Goal: Information Seeking & Learning: Learn about a topic

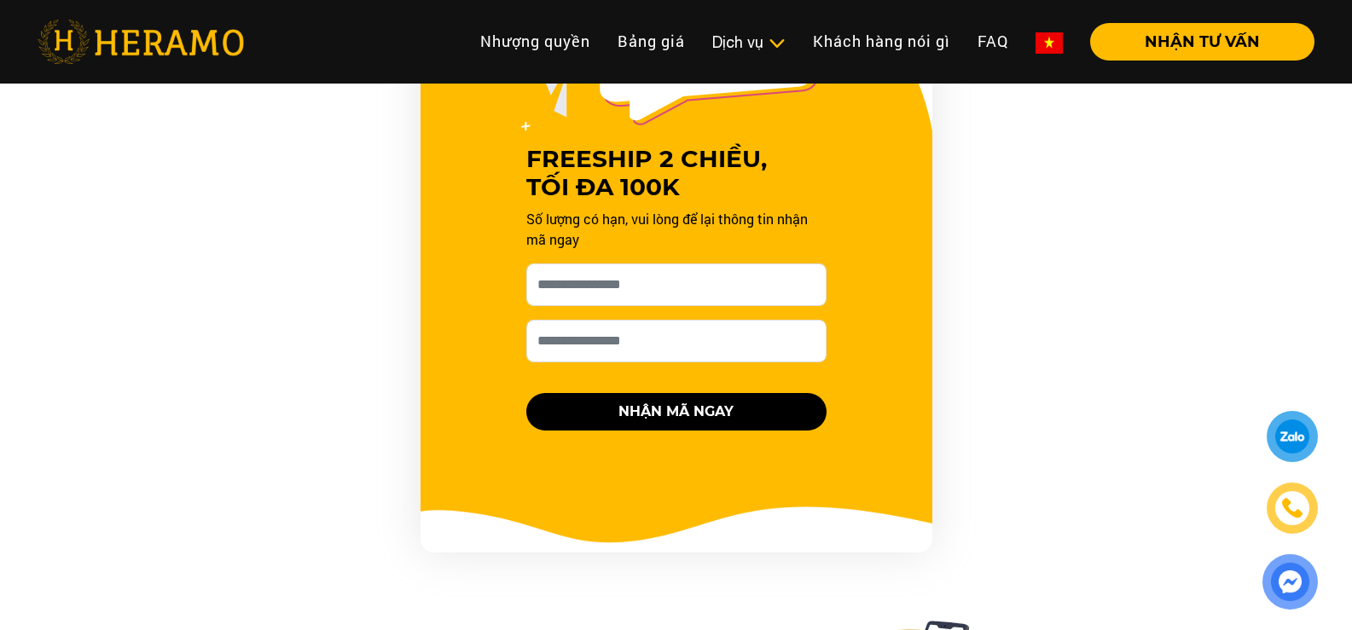
scroll to position [1791, 0]
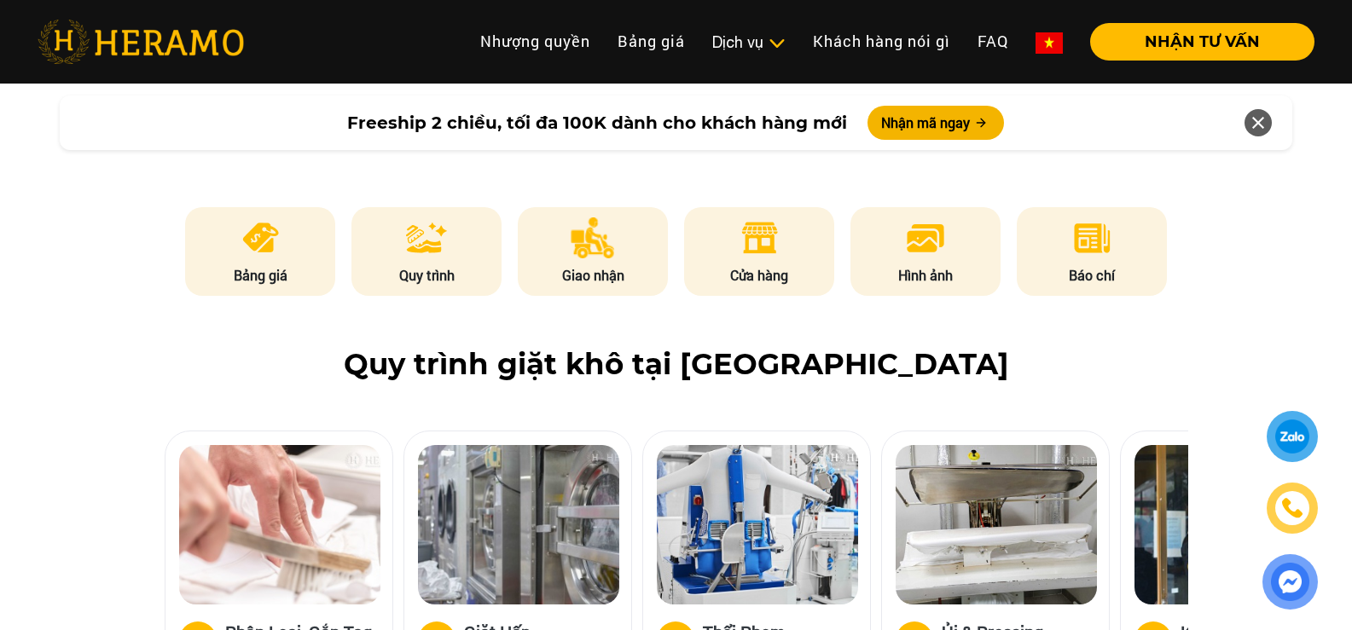
scroll to position [853, 0]
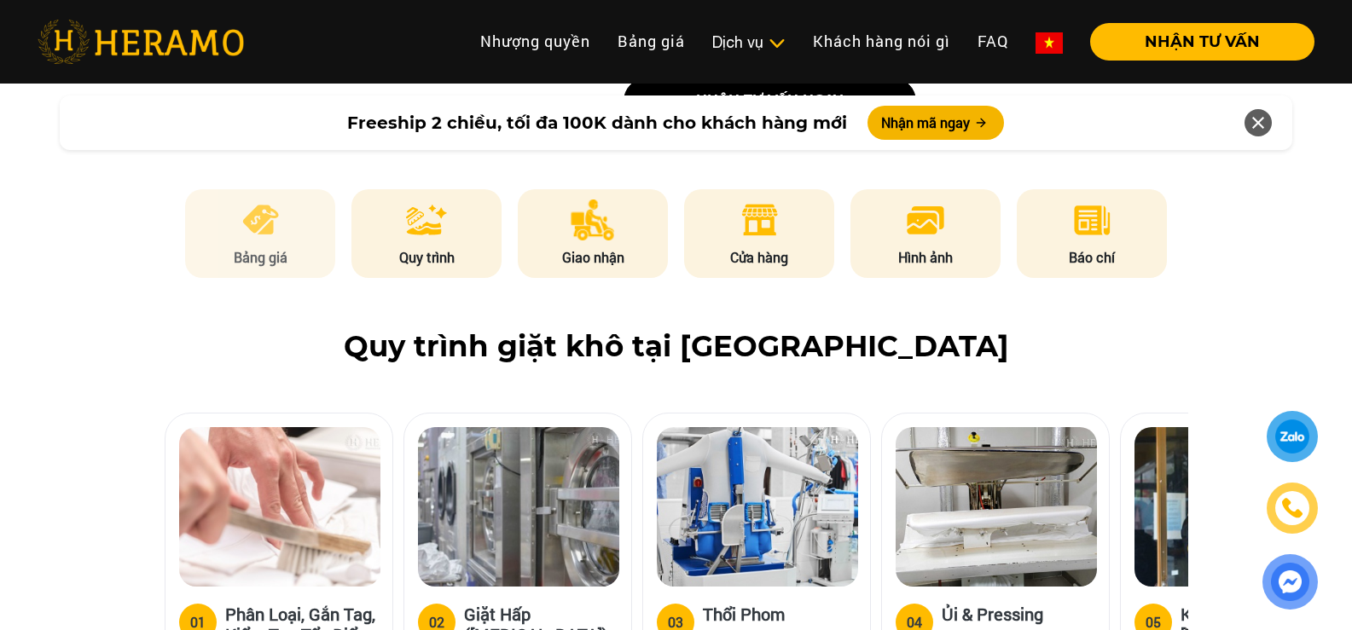
click at [252, 200] on img at bounding box center [261, 220] width 42 height 41
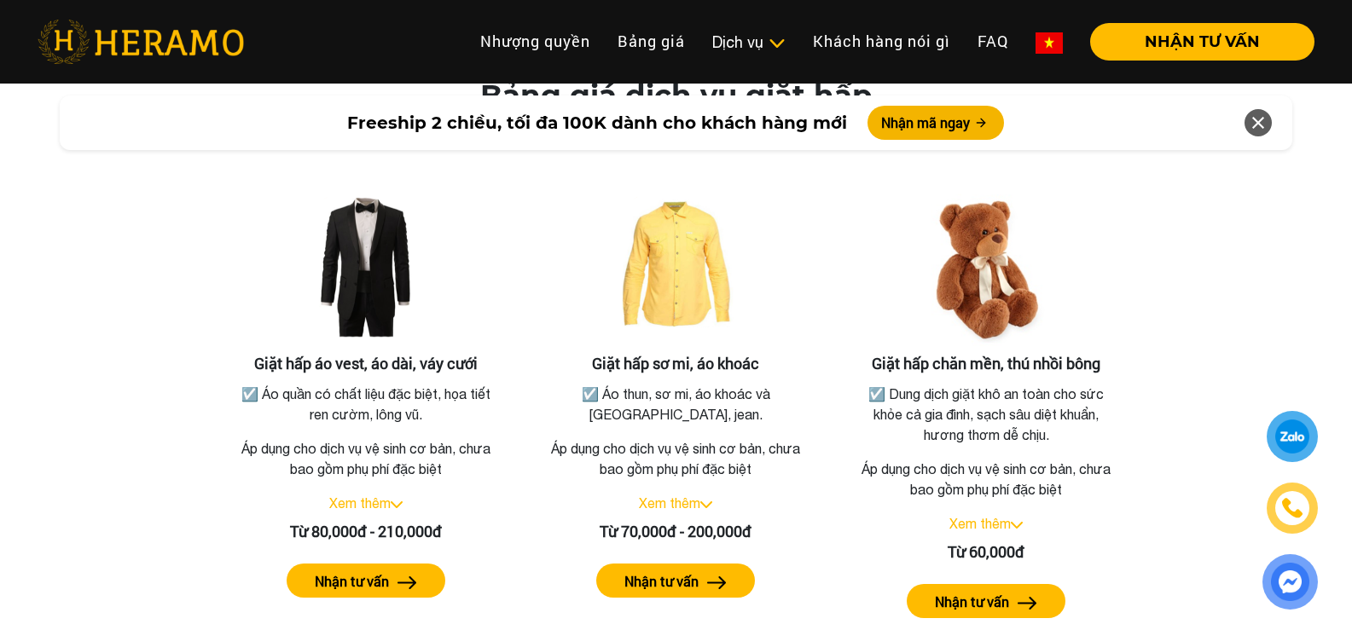
scroll to position [3060, 0]
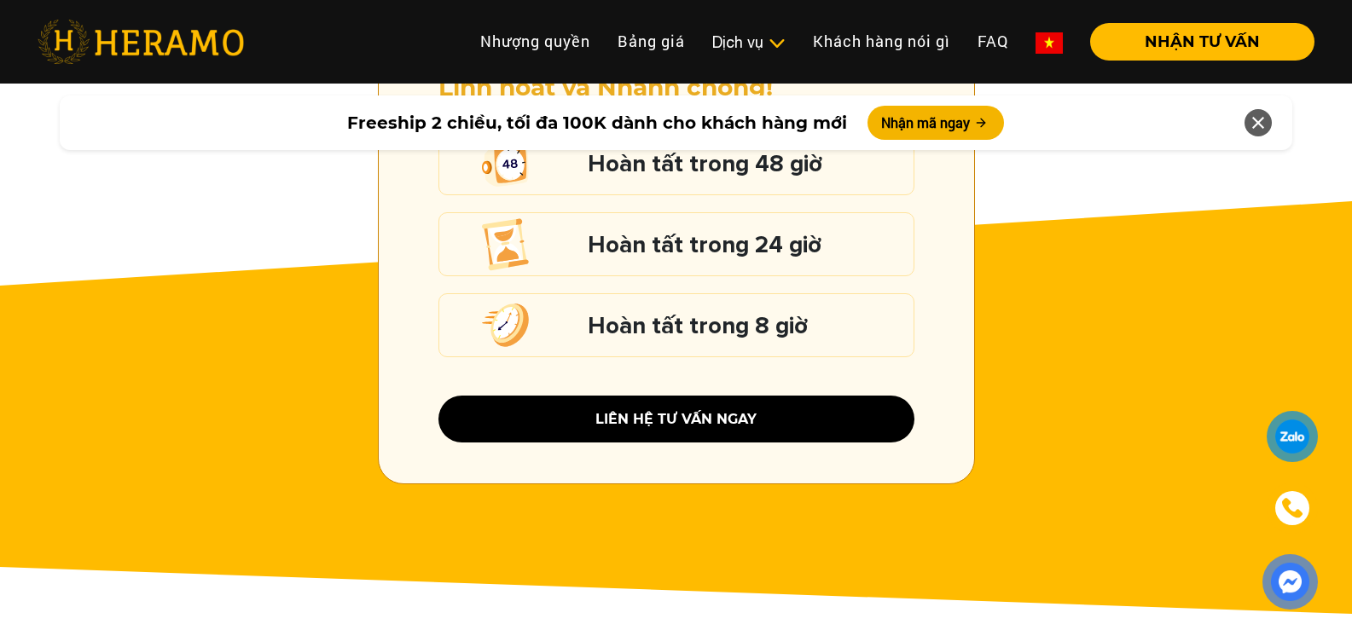
scroll to position [2388, 0]
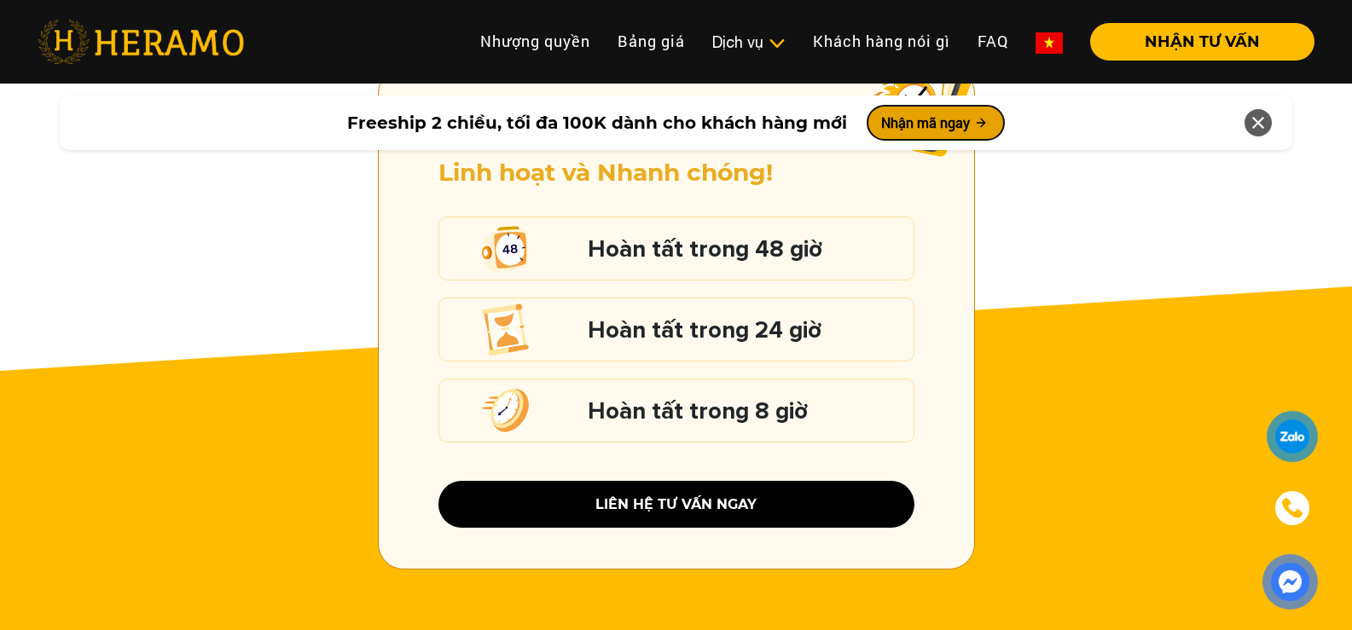
click at [943, 124] on button "Nhận mã ngay" at bounding box center [935, 123] width 136 height 34
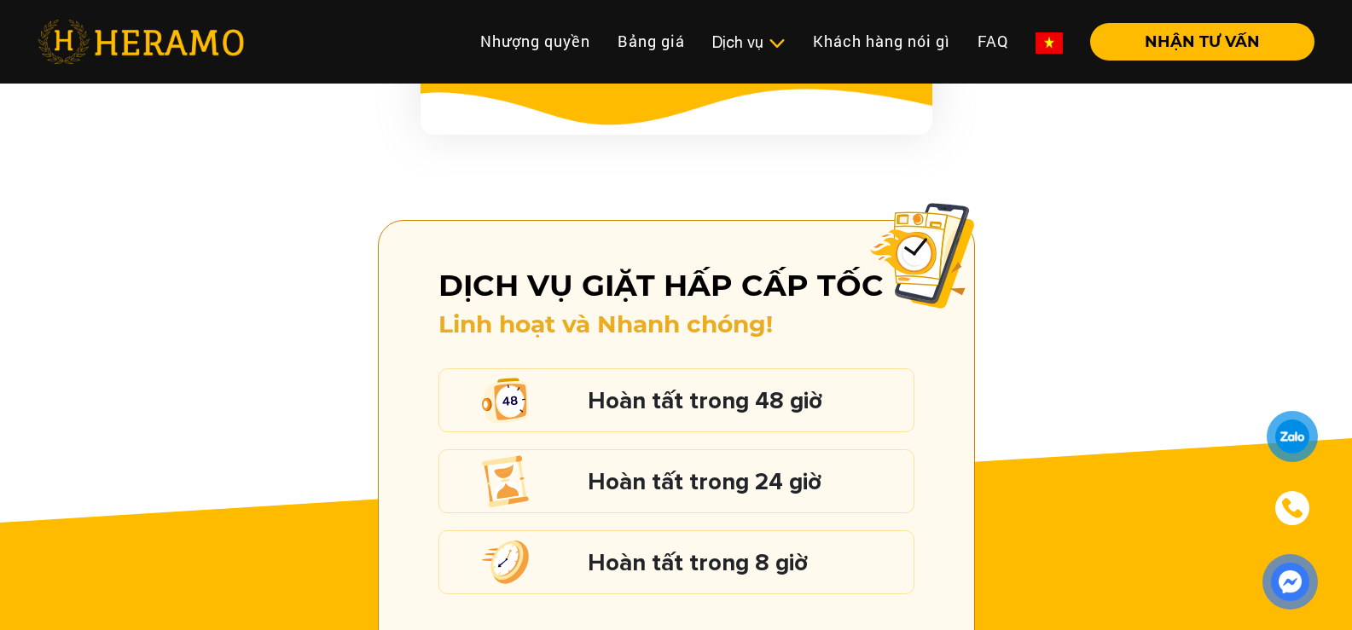
scroll to position [2473, 0]
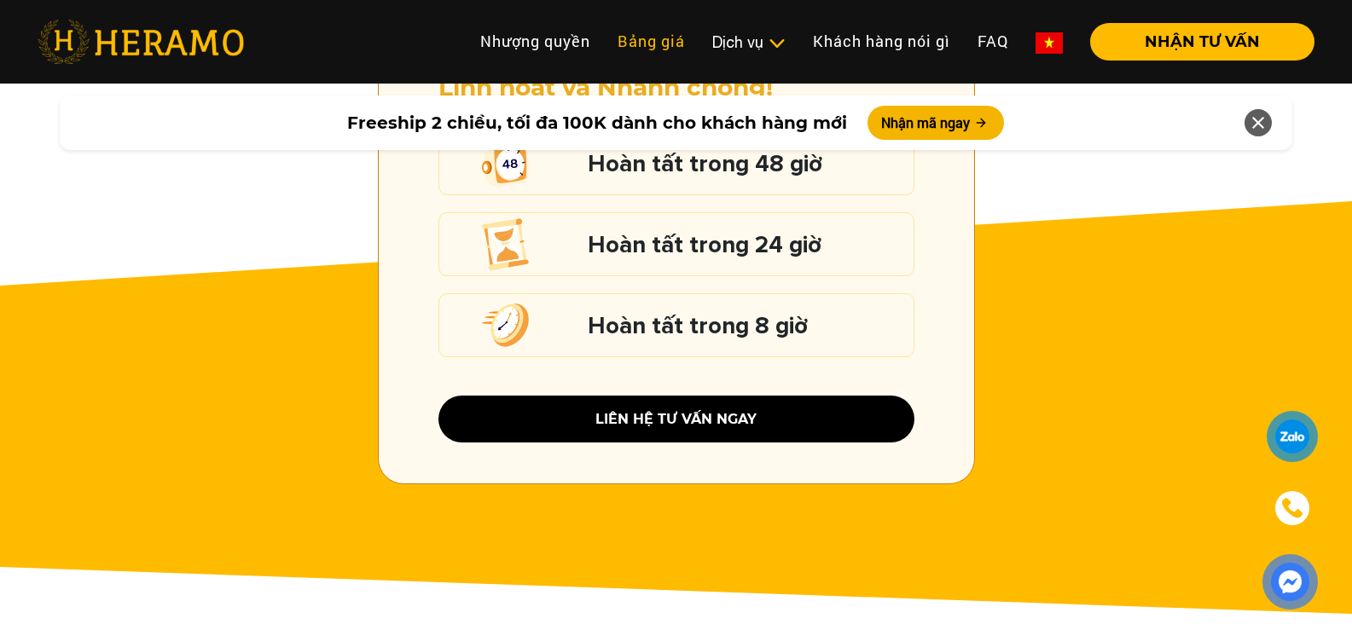
click at [648, 43] on link "Bảng giá" at bounding box center [651, 41] width 95 height 37
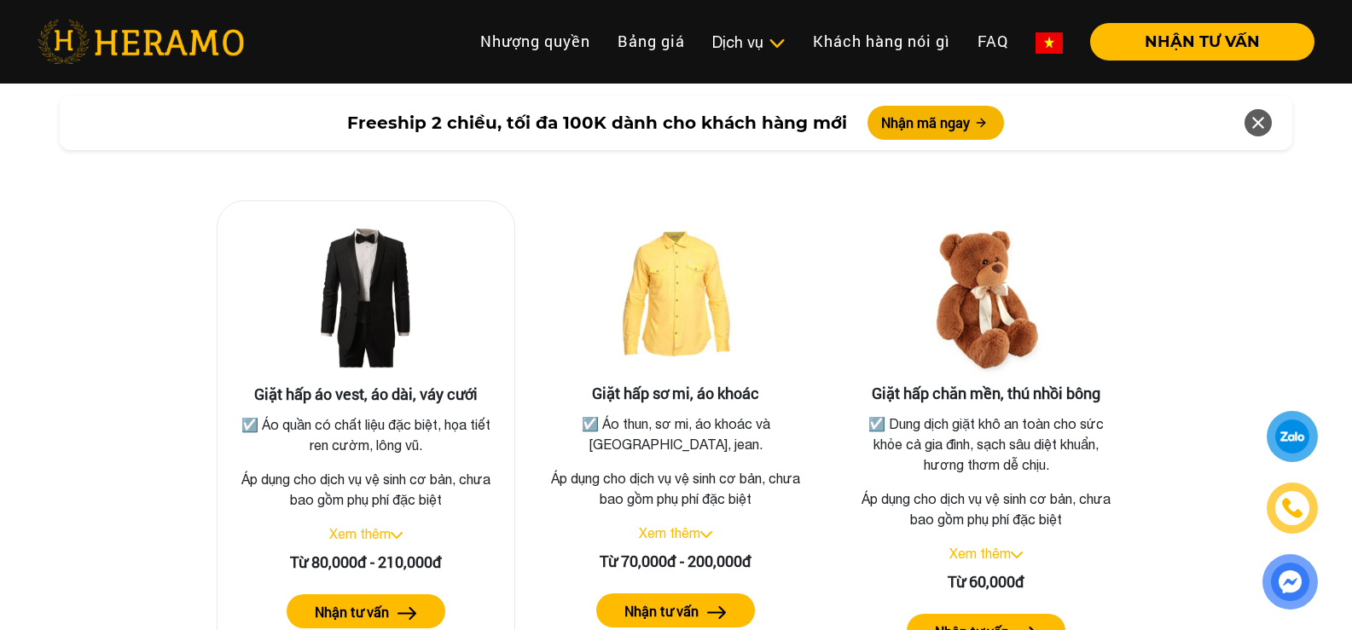
click at [369, 526] on link "Xem thêm" at bounding box center [359, 533] width 61 height 15
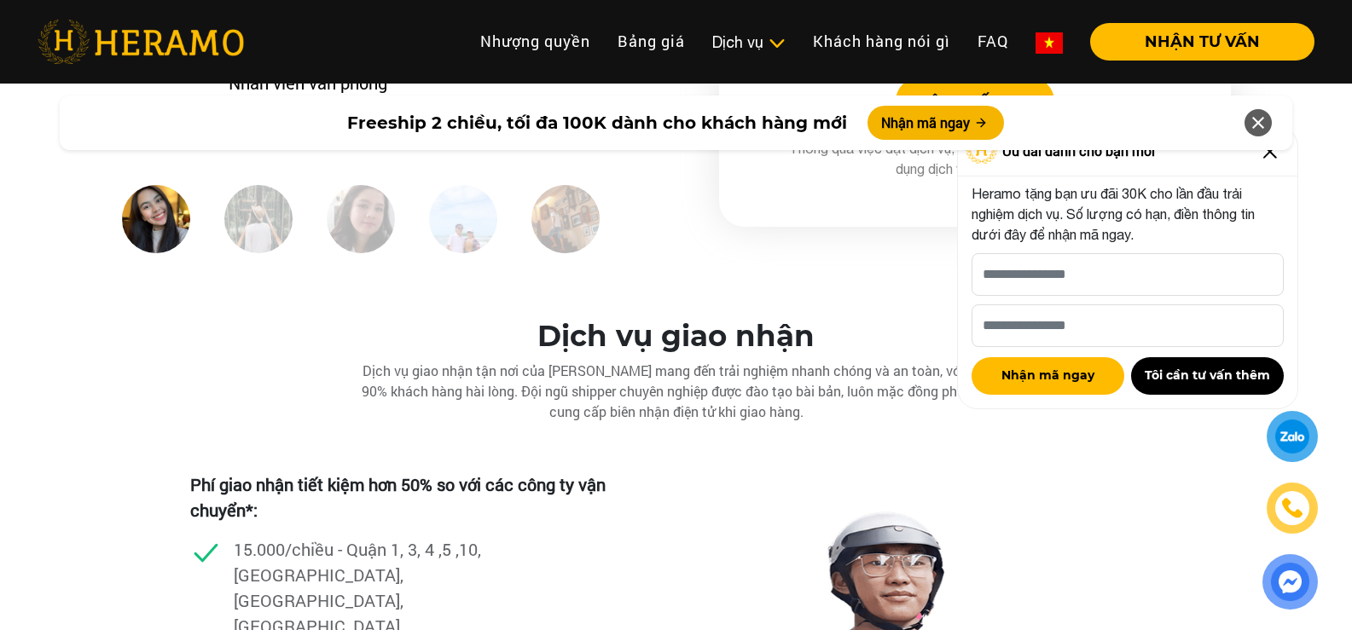
scroll to position [4763, 0]
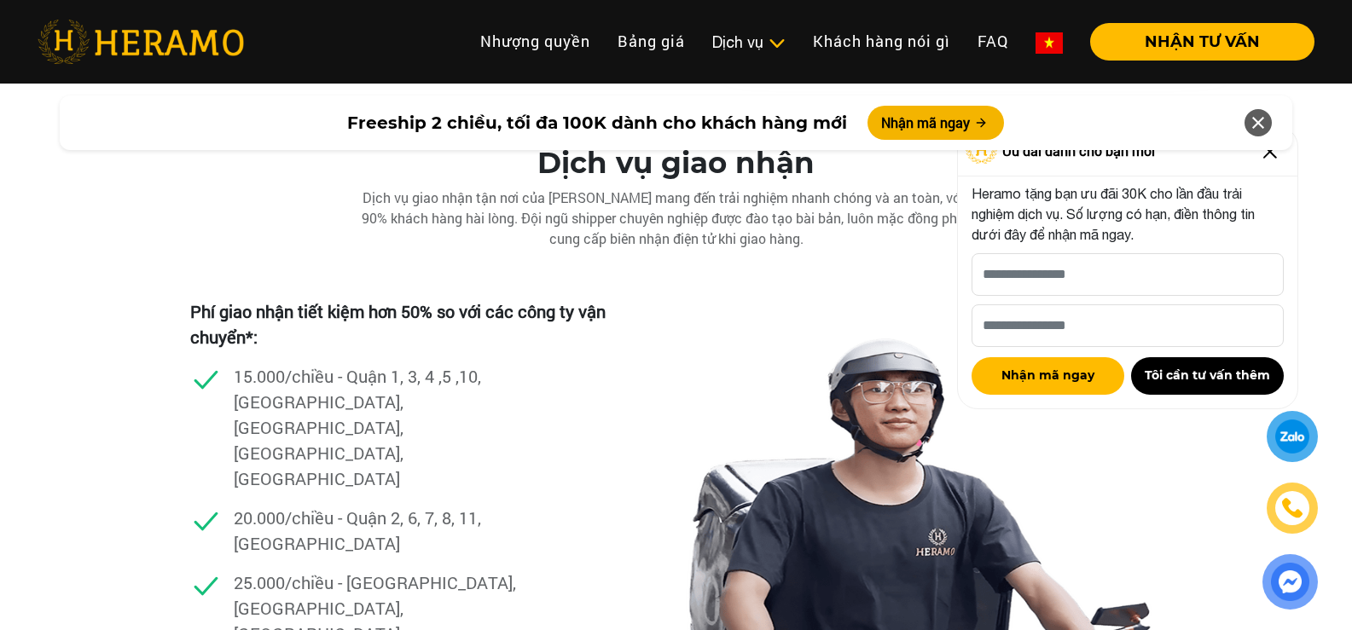
scroll to position [2473, 0]
